Goal: Navigation & Orientation: Find specific page/section

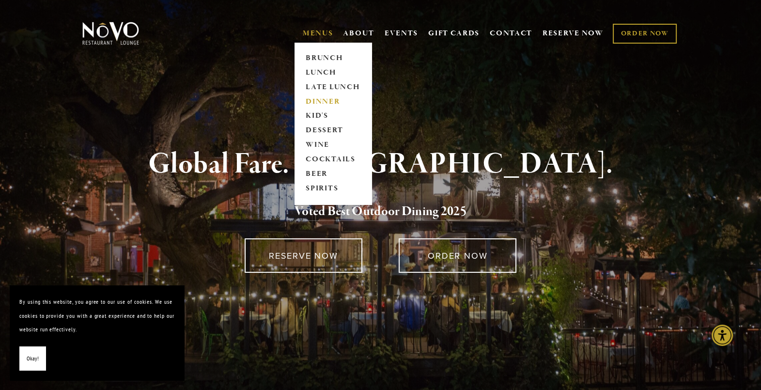
click at [320, 102] on link "DINNER" at bounding box center [333, 101] width 61 height 15
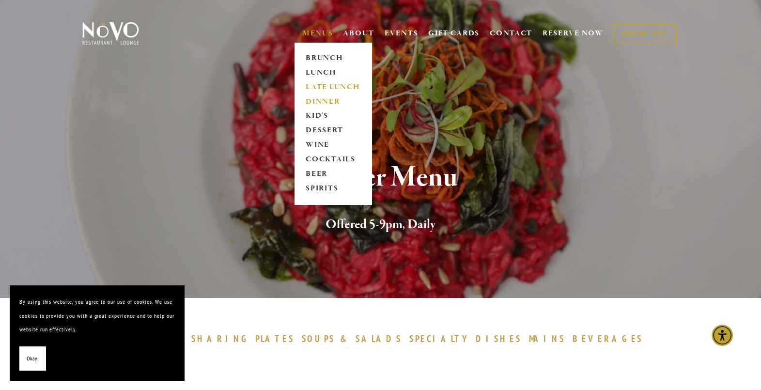
click at [319, 87] on link "LATE LUNCH" at bounding box center [333, 87] width 61 height 15
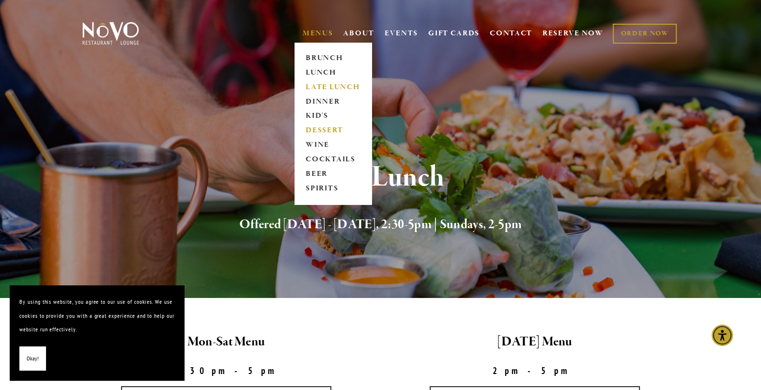
click at [315, 132] on link "DESSERT" at bounding box center [333, 130] width 61 height 15
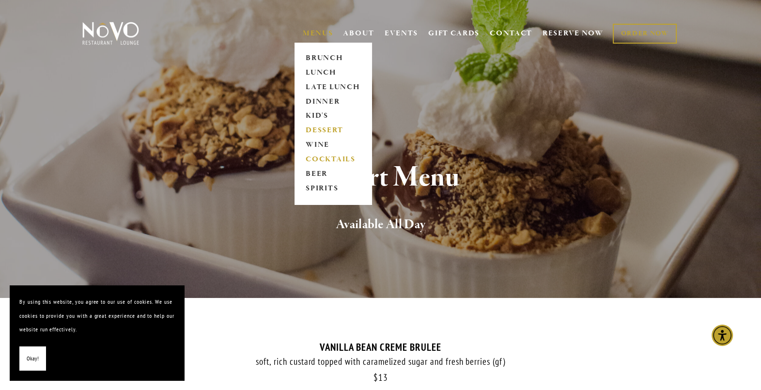
click at [321, 157] on link "COCKTAILS" at bounding box center [333, 160] width 61 height 15
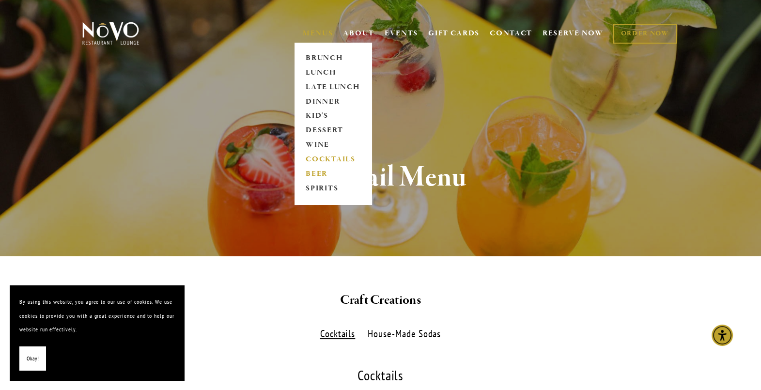
click at [313, 176] on link "BEER" at bounding box center [333, 174] width 61 height 15
